Goal: Communication & Community: Answer question/provide support

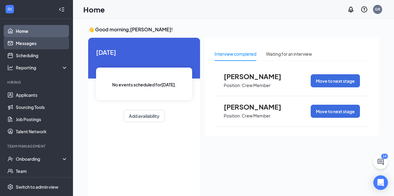
click at [46, 41] on link "Messages" at bounding box center [42, 43] width 52 height 12
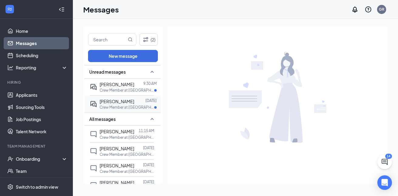
click at [113, 101] on span "[PERSON_NAME]" at bounding box center [117, 100] width 35 height 5
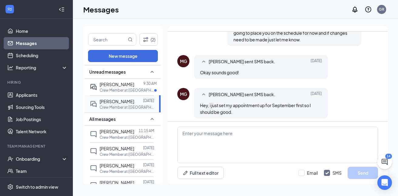
scroll to position [258, 0]
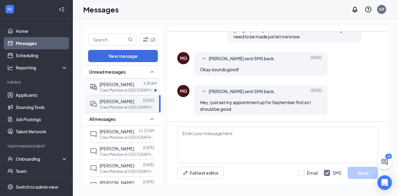
click at [110, 87] on p "Crew Member at [GEOGRAPHIC_DATA] [GEOGRAPHIC_DATA]" at bounding box center [127, 89] width 55 height 5
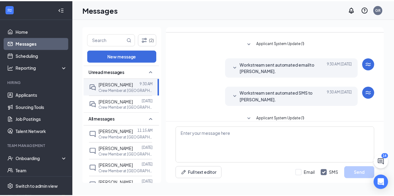
scroll to position [202, 0]
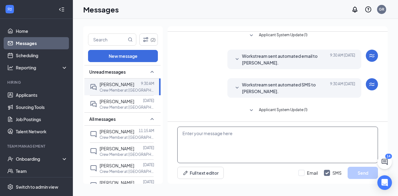
click at [230, 142] on textarea at bounding box center [277, 144] width 201 height 36
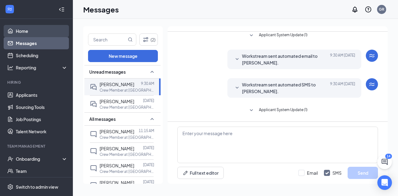
click at [32, 32] on link "Home" at bounding box center [42, 31] width 52 height 12
